Goal: Transaction & Acquisition: Obtain resource

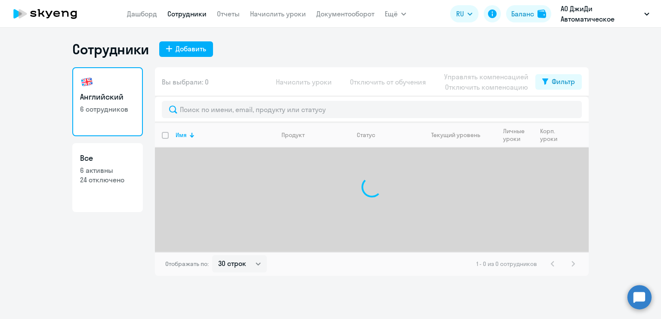
select select "30"
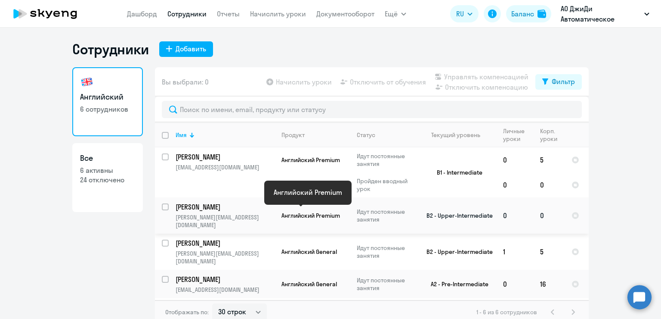
click at [303, 215] on span "Английский Premium" at bounding box center [311, 215] width 59 height 8
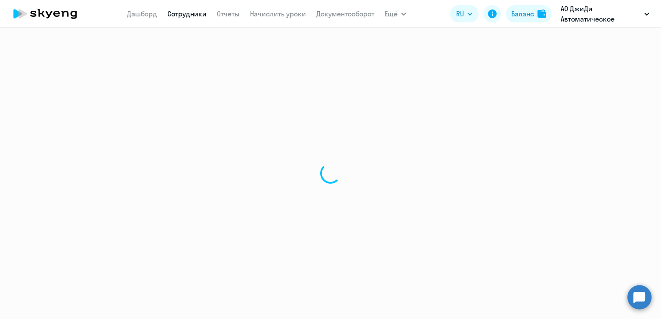
select select "english"
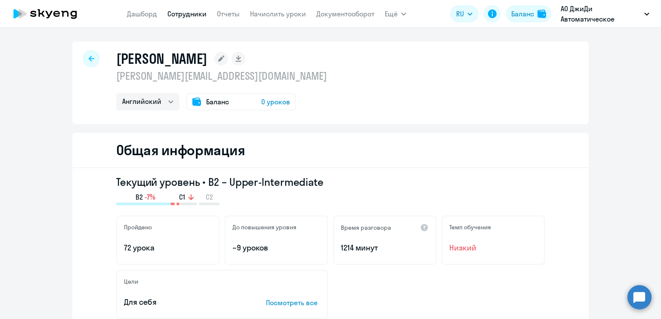
click at [262, 102] on span "0 уроков" at bounding box center [275, 101] width 29 height 10
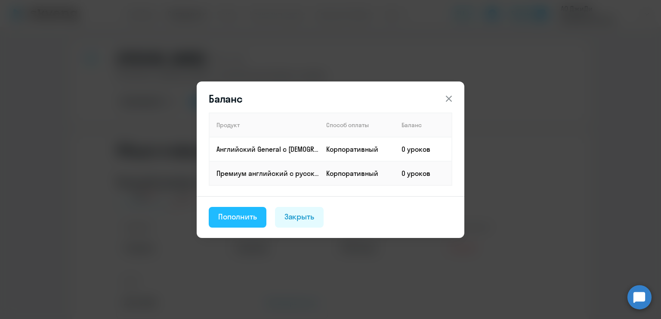
click at [243, 223] on button "Пополнить" at bounding box center [238, 217] width 58 height 21
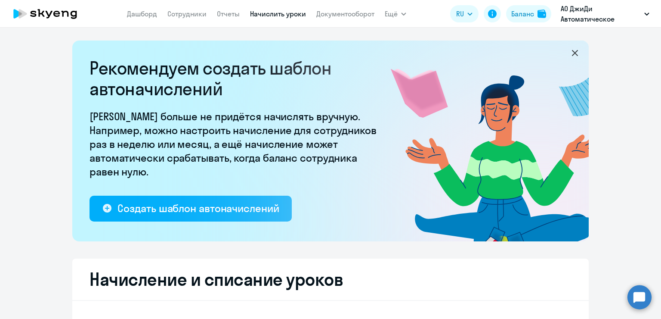
select select "10"
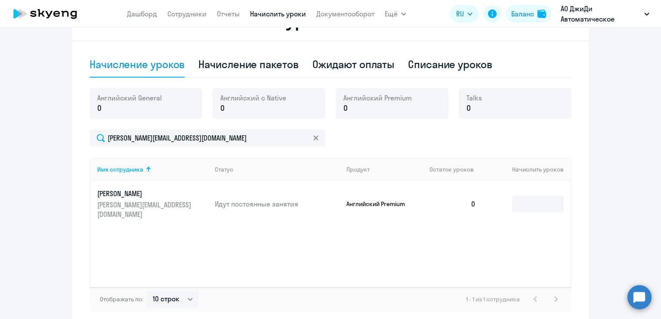
scroll to position [262, 0]
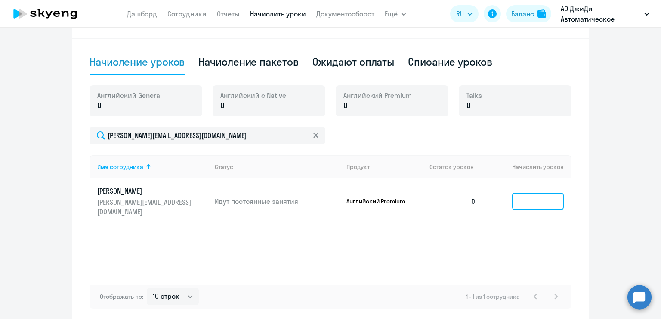
click at [525, 200] on input at bounding box center [538, 200] width 52 height 17
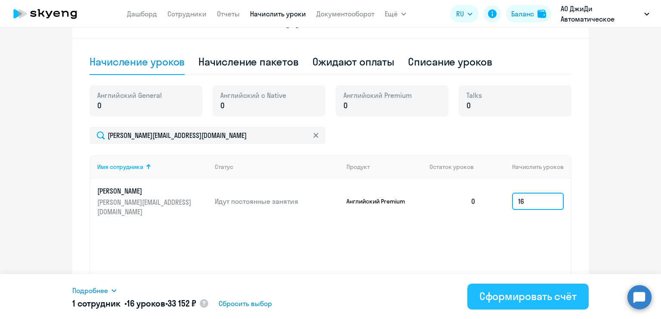
type input "16"
click at [551, 300] on div "Сформировать счёт" at bounding box center [528, 296] width 97 height 14
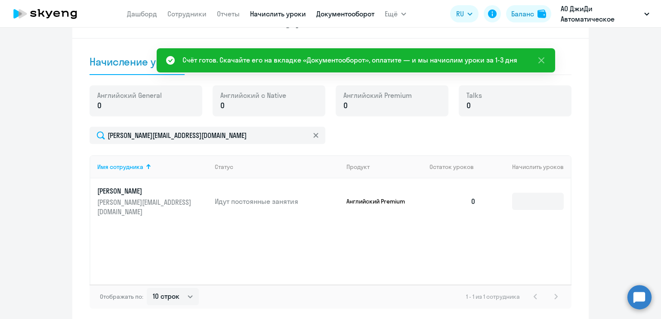
click at [351, 13] on link "Документооборот" at bounding box center [345, 13] width 58 height 9
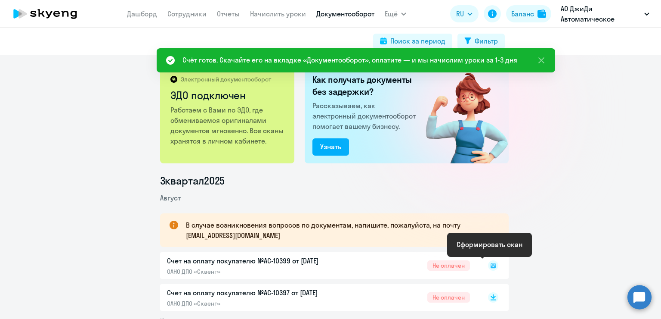
click at [491, 263] on rect at bounding box center [493, 265] width 10 height 10
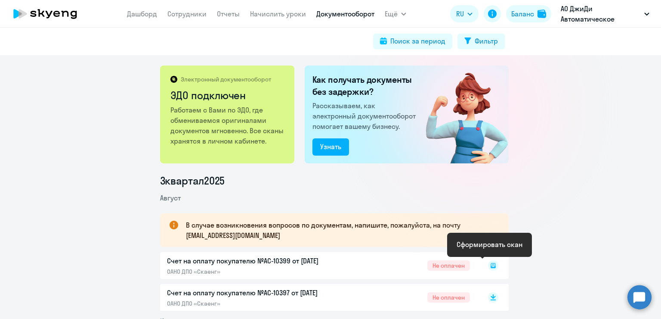
click at [491, 263] on rect at bounding box center [493, 265] width 10 height 10
click at [489, 267] on rect at bounding box center [493, 265] width 10 height 10
